Goal: Task Accomplishment & Management: Manage account settings

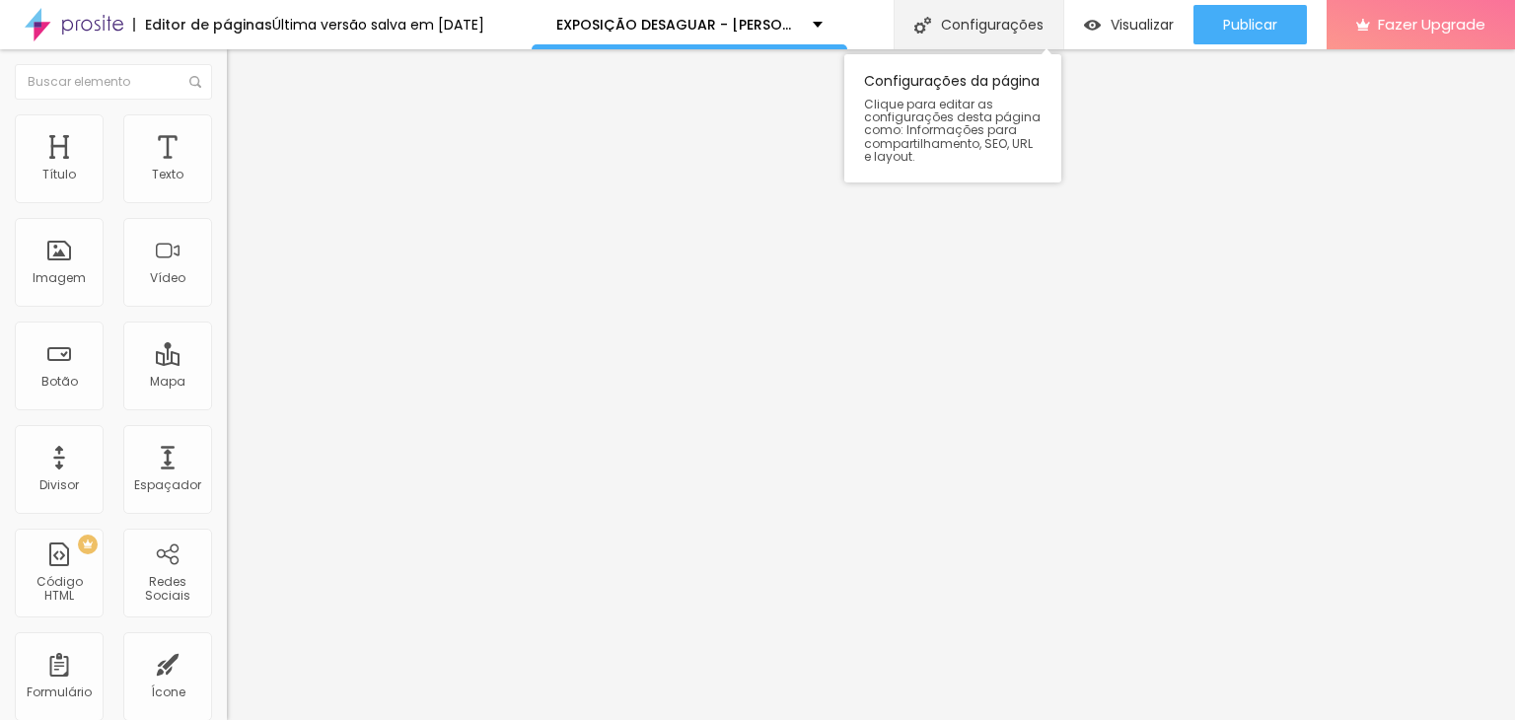
click at [974, 25] on div "Configurações" at bounding box center [978, 24] width 170 height 49
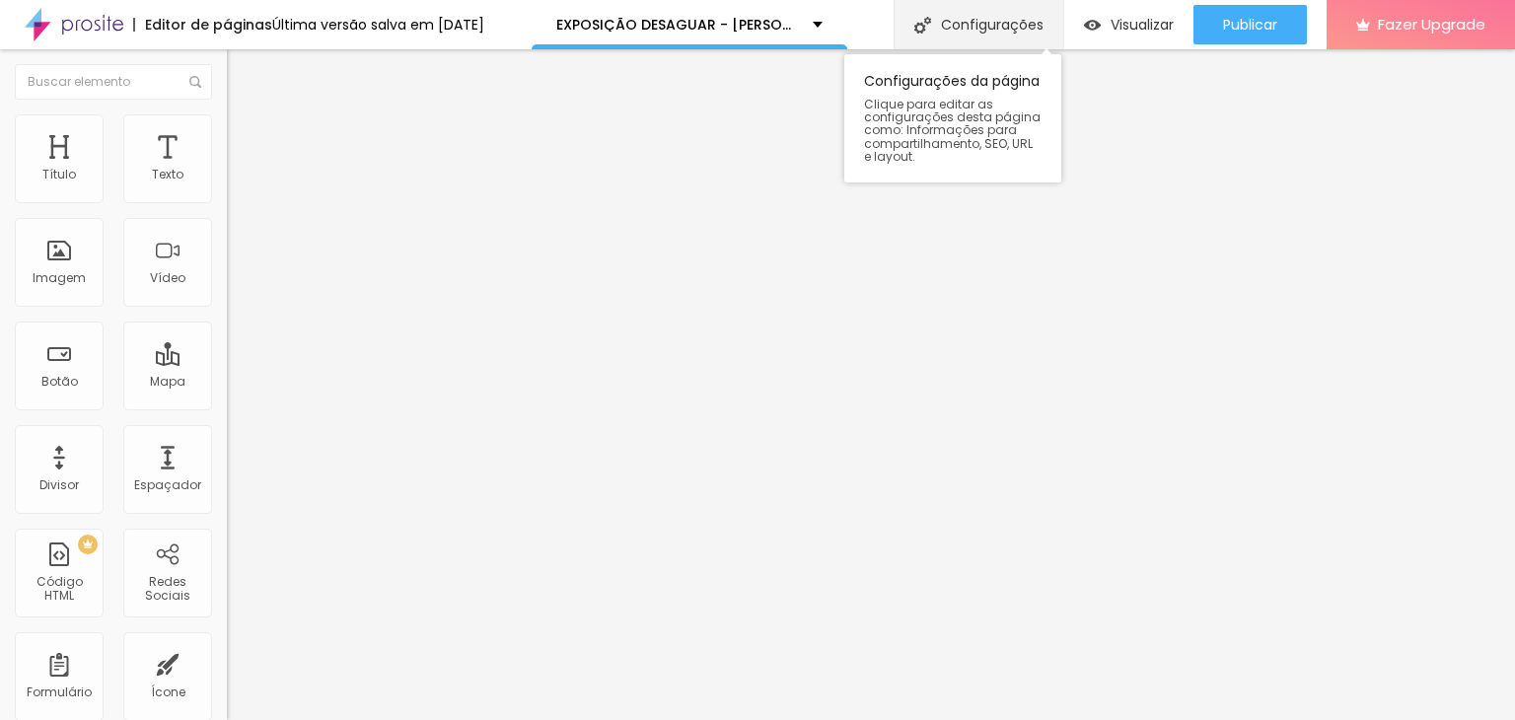
click at [966, 28] on div "Configurações" at bounding box center [978, 24] width 170 height 49
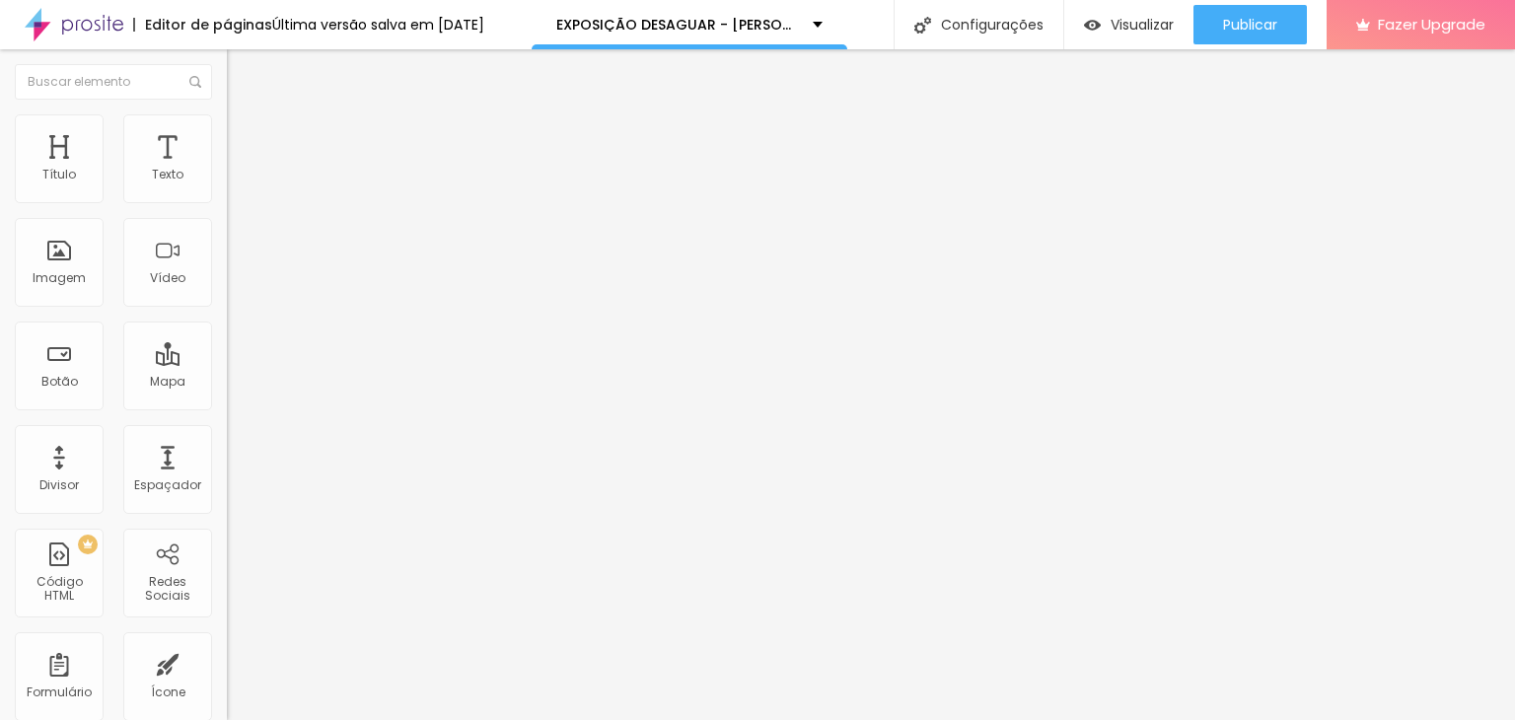
click at [822, 20] on div "EXPOSIÇÃO DESAGUAR - [PERSON_NAME]" at bounding box center [689, 25] width 266 height 14
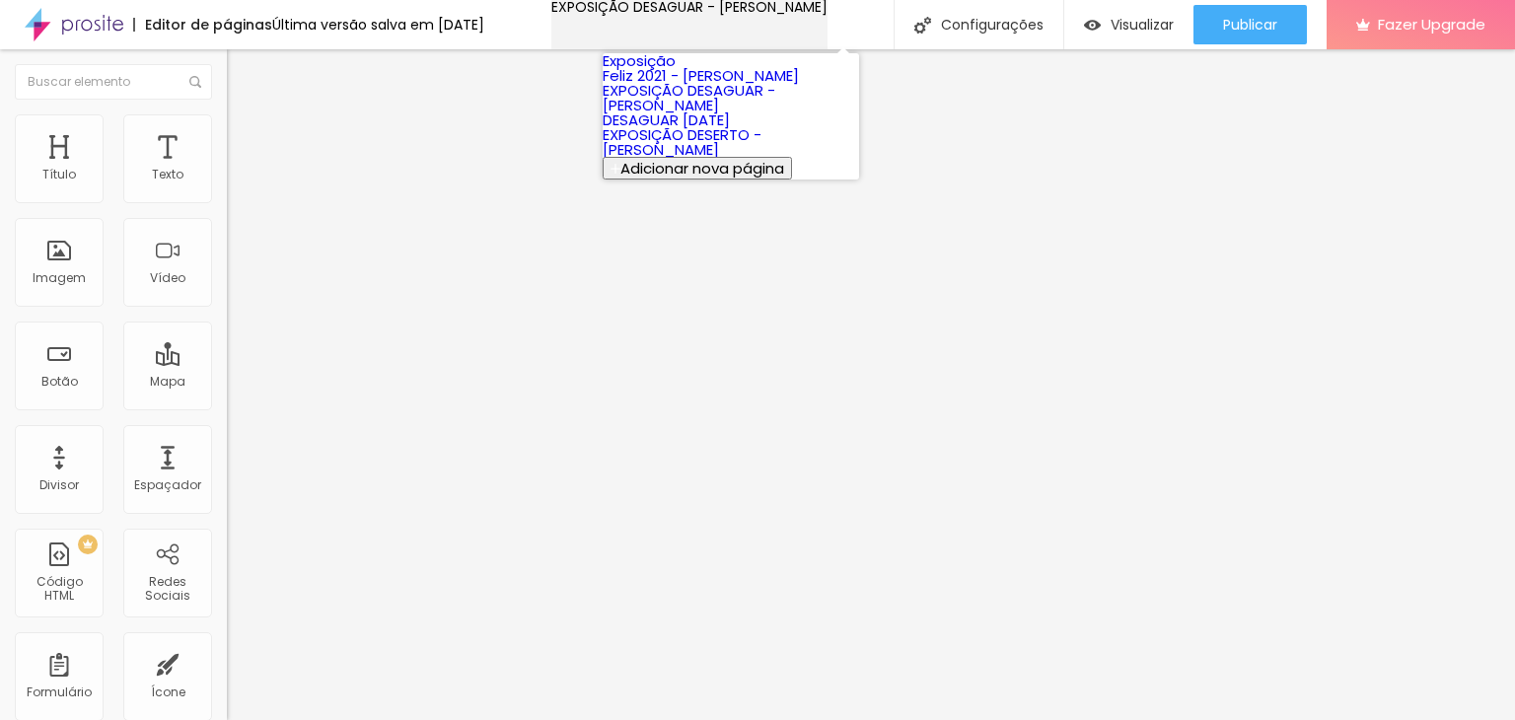
click at [827, 14] on div "EXPOSIÇÃO DESAGUAR - [PERSON_NAME]" at bounding box center [689, 7] width 276 height 14
